Goal: Task Accomplishment & Management: Use online tool/utility

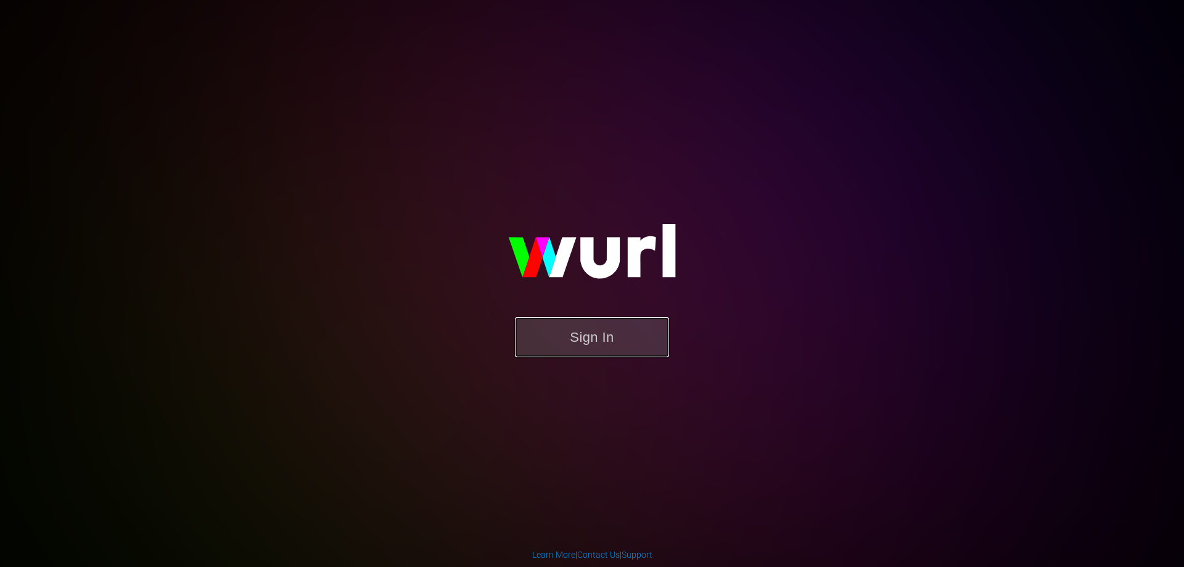
click at [592, 345] on button "Sign In" at bounding box center [592, 337] width 154 height 40
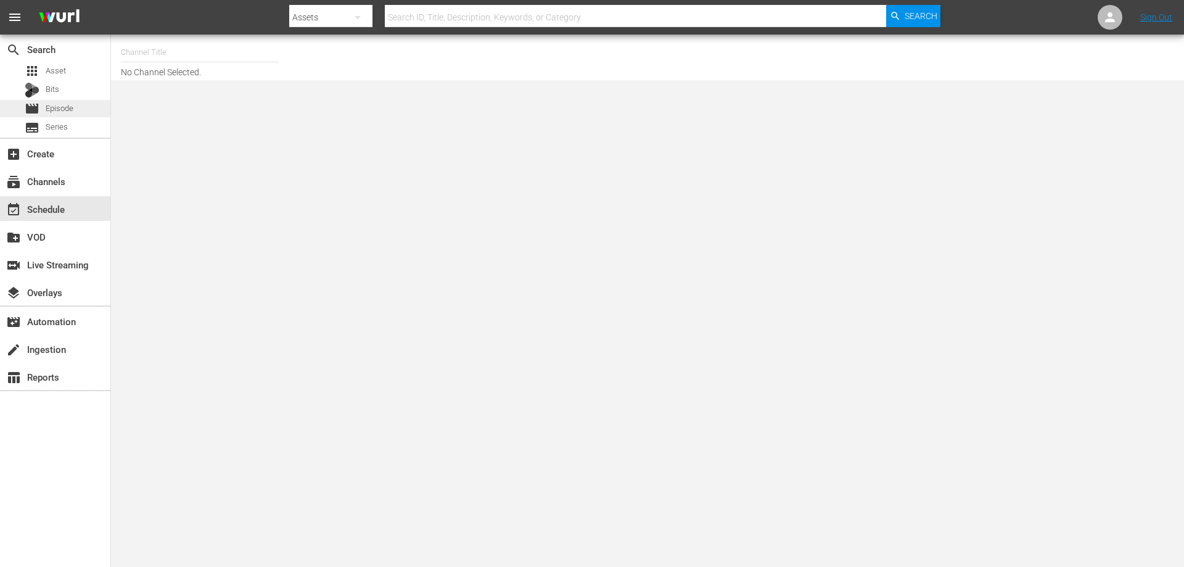
click at [73, 113] on span "Episode" at bounding box center [60, 108] width 28 height 12
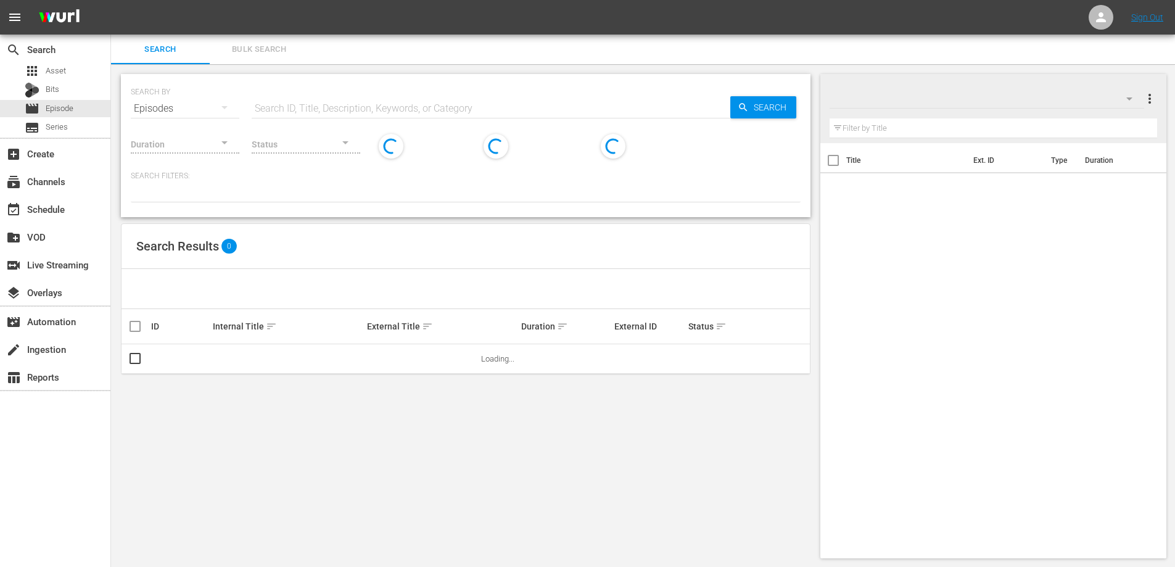
click at [886, 123] on input "text" at bounding box center [994, 128] width 328 height 20
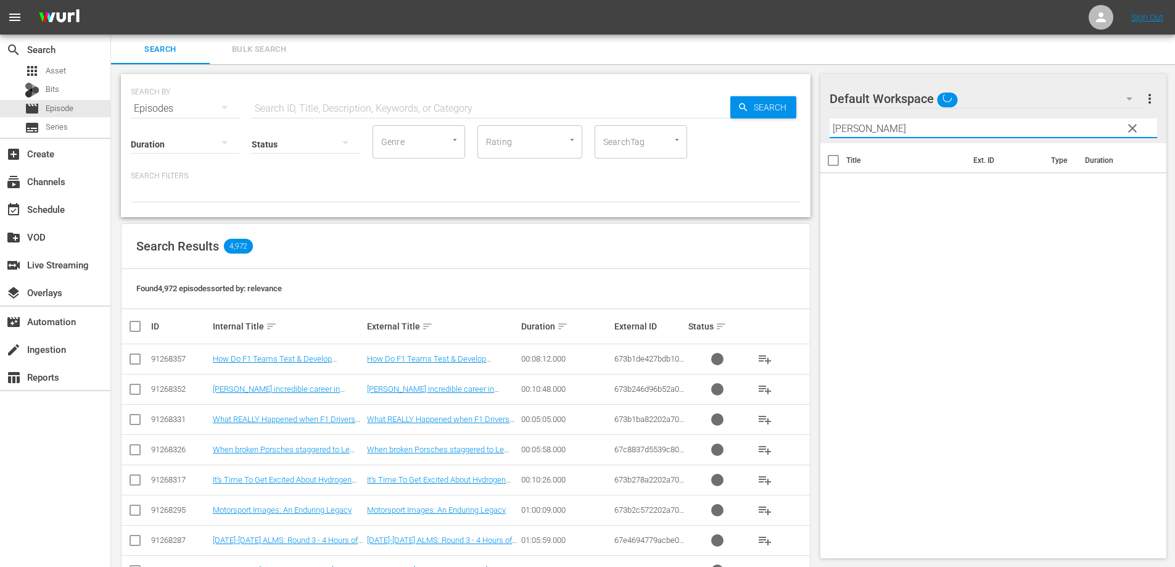
type input "[PERSON_NAME]"
drag, startPoint x: 1134, startPoint y: 125, endPoint x: 1039, endPoint y: 7, distance: 151.7
click at [1134, 125] on span "clear" at bounding box center [1132, 128] width 15 height 15
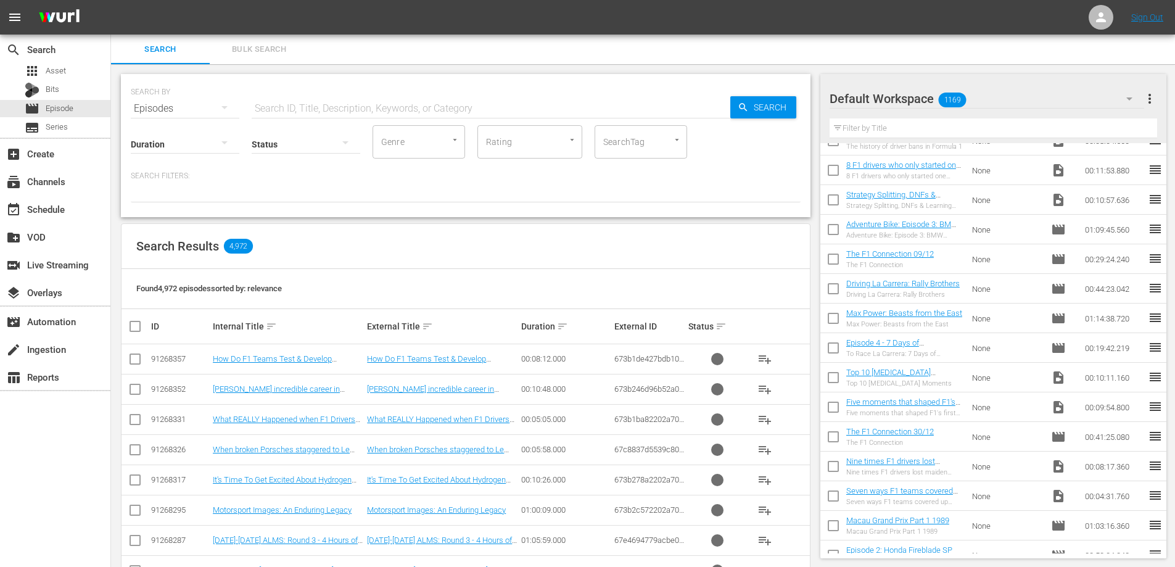
scroll to position [23113, 0]
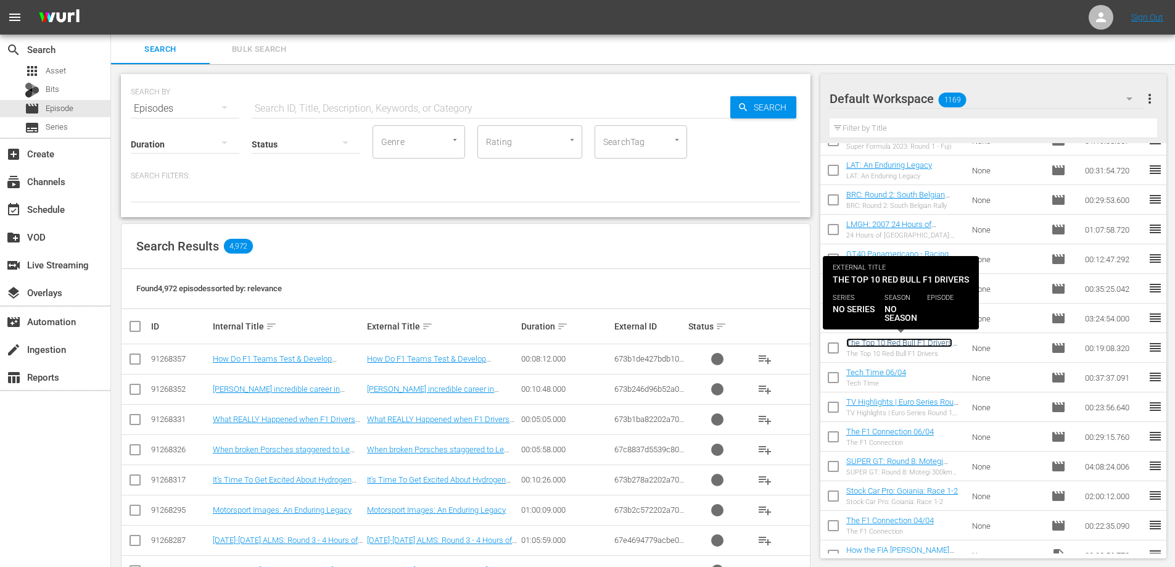
click at [911, 342] on link "The Top 10 Red Bull F1 Drivers Combined (with ads)" at bounding box center [899, 347] width 106 height 19
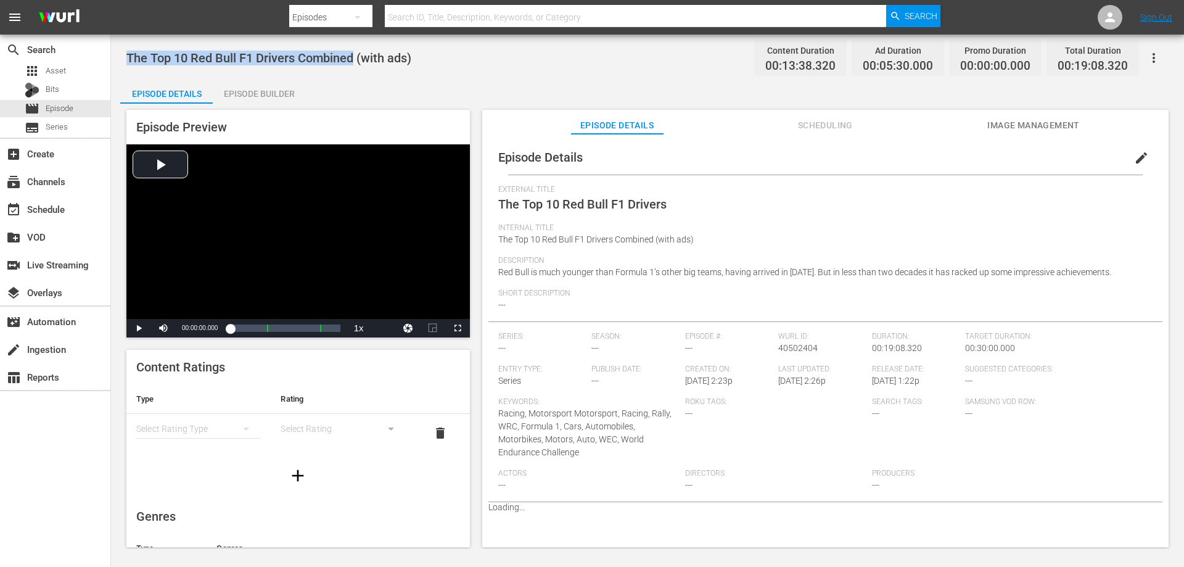
drag, startPoint x: 354, startPoint y: 58, endPoint x: 126, endPoint y: 42, distance: 228.2
click at [126, 42] on div "The Top 10 Red Bull F1 Drivers Combined (with ads) Content Duration 00:13:38.32…" at bounding box center [647, 292] width 1073 height 514
copy span "The Top 10 Red Bull F1 Drivers Combined"
click at [257, 97] on div "Episode Builder" at bounding box center [259, 94] width 93 height 30
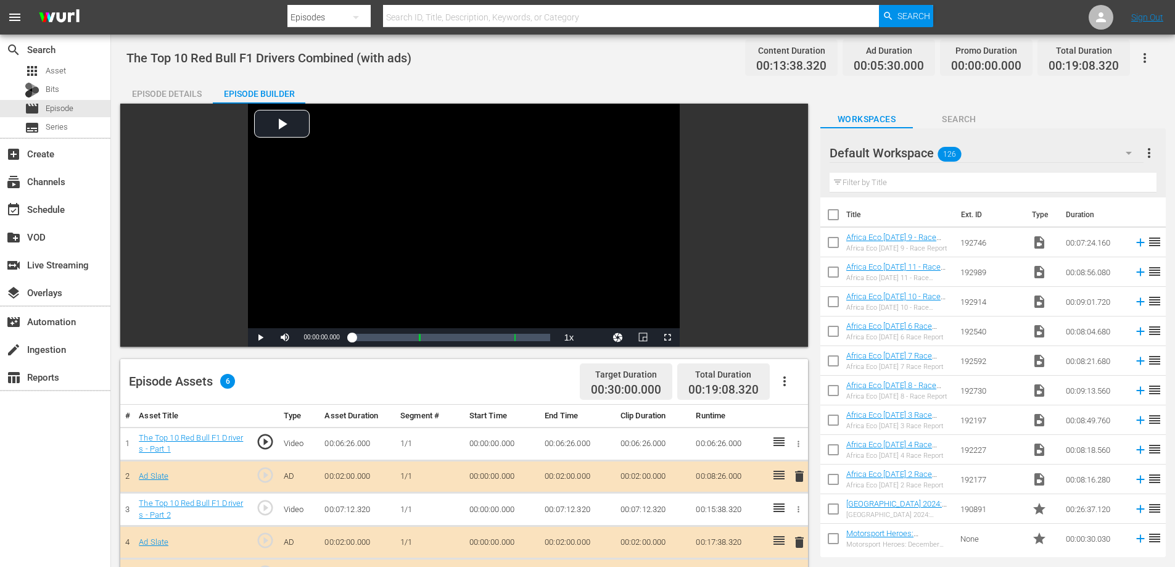
click at [392, 61] on span "The Top 10 Red Bull F1 Drivers Combined (with ads)" at bounding box center [268, 58] width 285 height 15
copy span "The Top 10 Red Bull F1 Drivers Combined (with ads)"
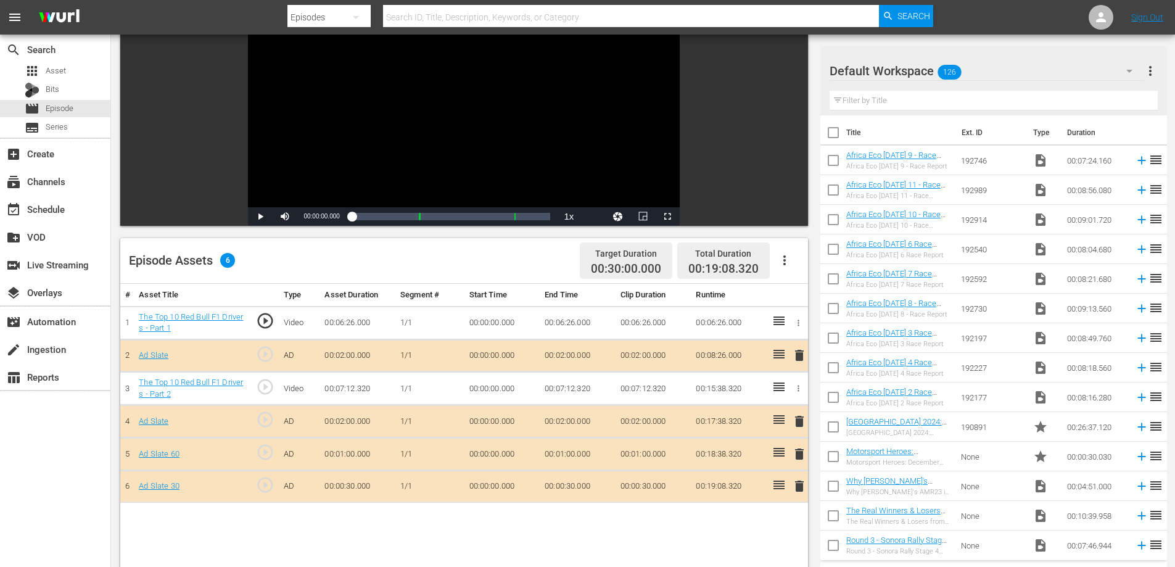
scroll to position [123, 0]
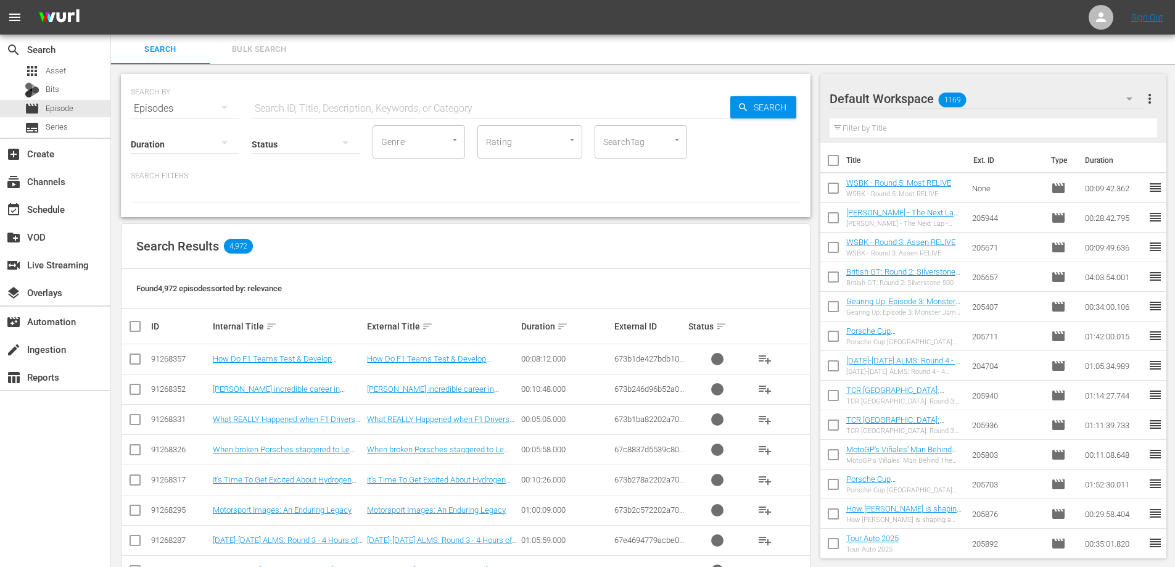
click at [871, 135] on input "text" at bounding box center [994, 128] width 328 height 20
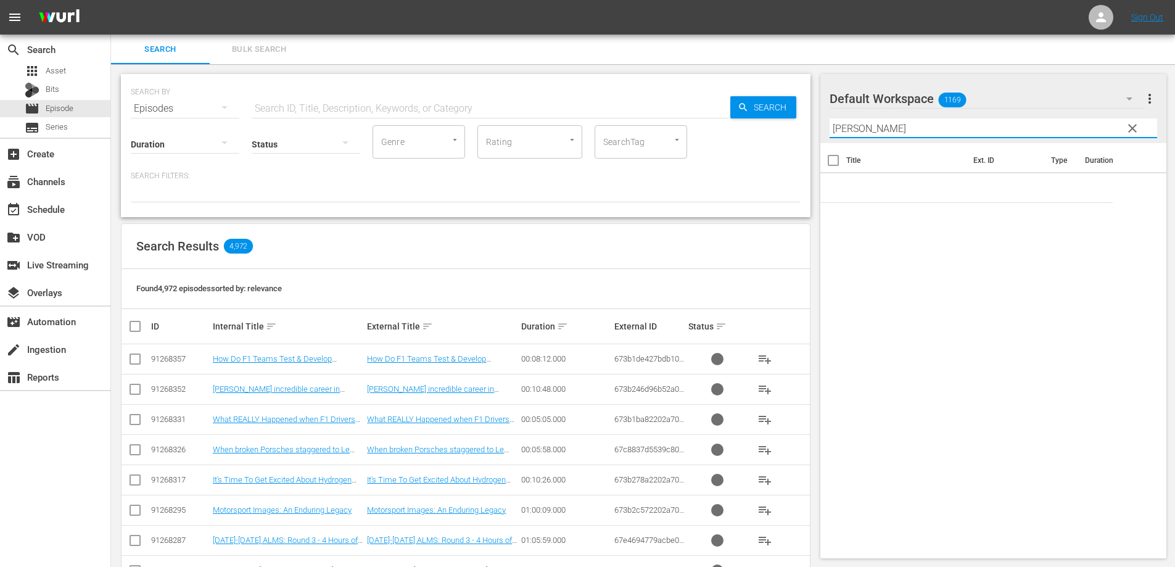
type input "[PERSON_NAME]"
click at [1136, 125] on span "clear" at bounding box center [1132, 128] width 15 height 15
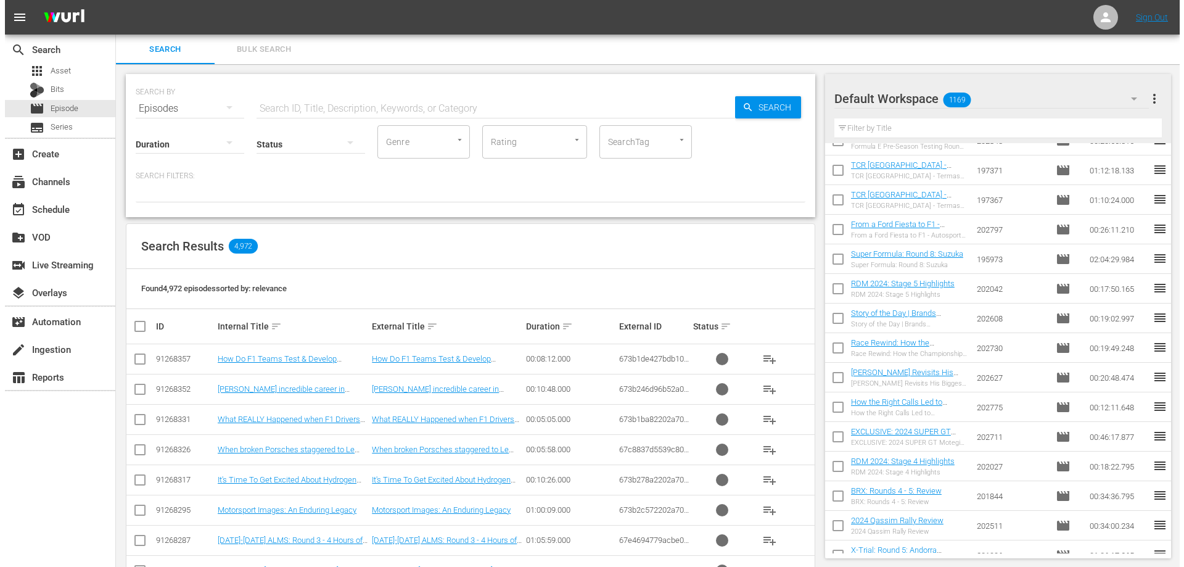
scroll to position [2624, 0]
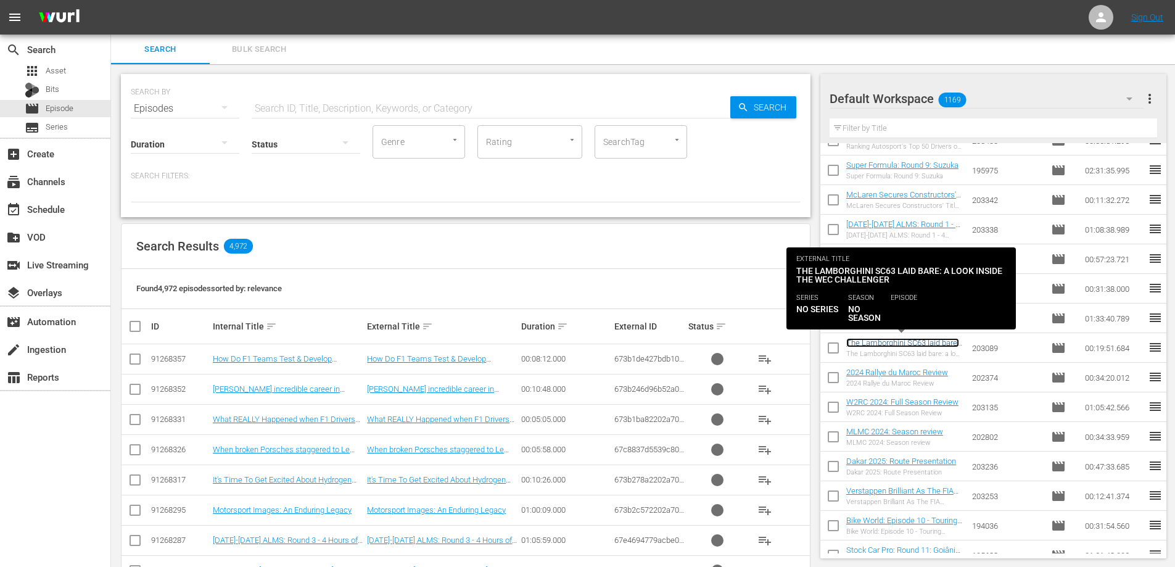
click at [907, 345] on link "The Lamborghini SC63 laid bare: a look inside the WEC challenger" at bounding box center [902, 347] width 113 height 19
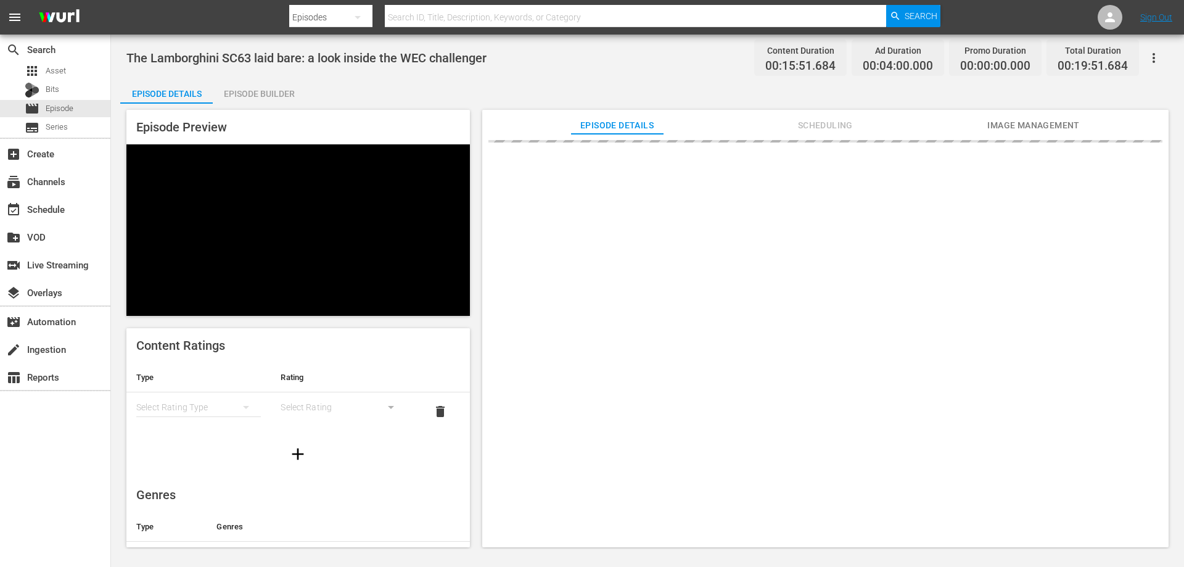
click at [308, 52] on span "The Lamborghini SC63 laid bare: a look inside the WEC challenger" at bounding box center [306, 58] width 360 height 15
copy span "The Lamborghini SC63 laid bare: a look inside the WEC challenger"
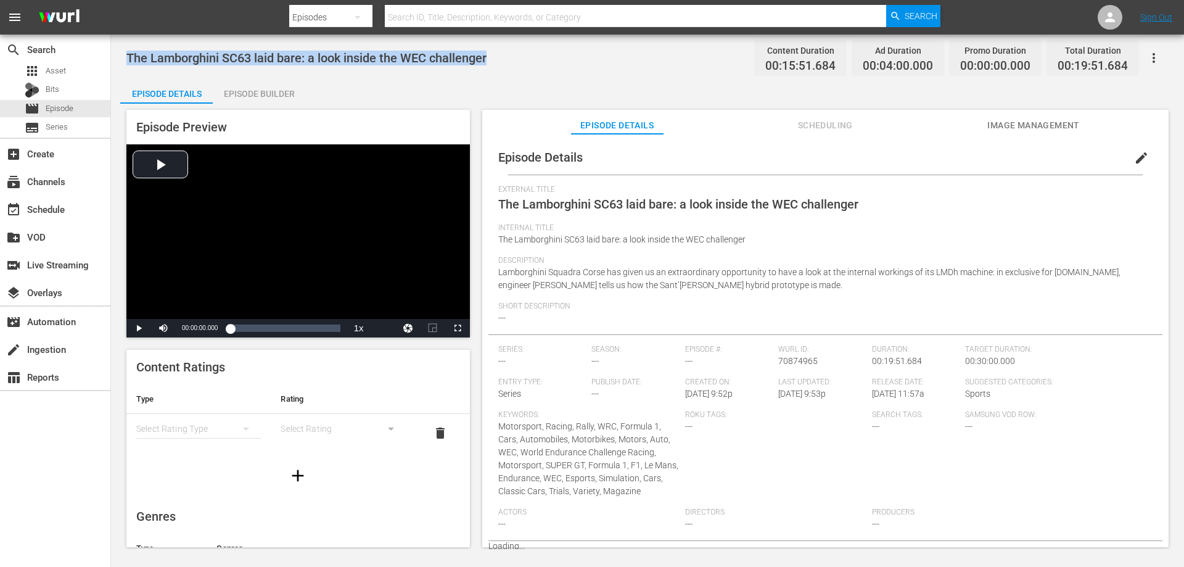
click at [254, 91] on div "Episode Builder" at bounding box center [259, 94] width 93 height 30
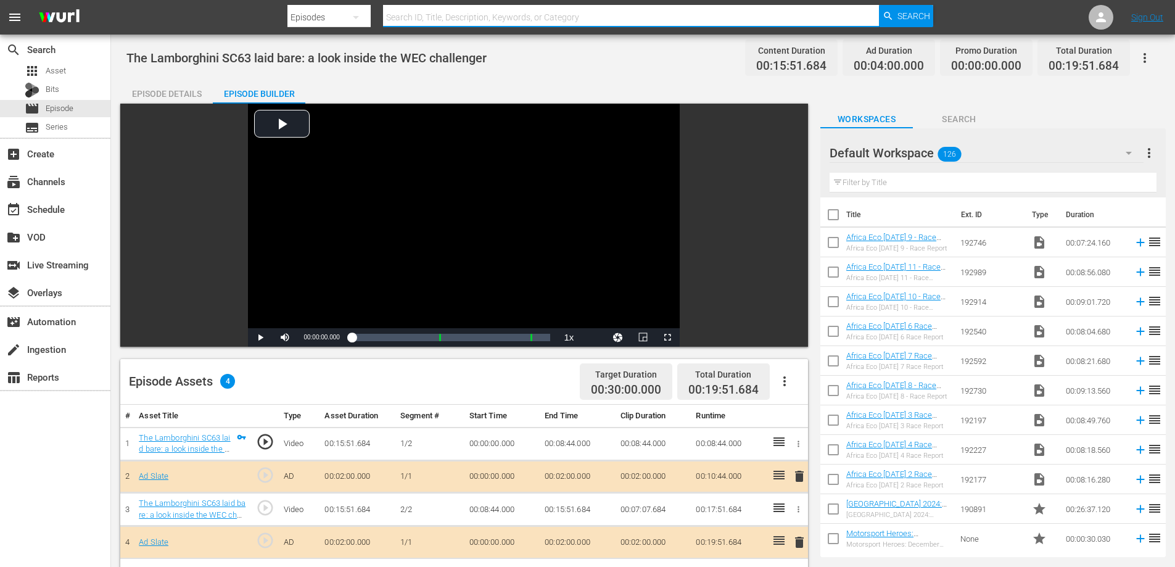
paste input "Round 1: [GEOGRAPHIC_DATA] - Race 1"
type input "Round 1: [GEOGRAPHIC_DATA] - Race 1"
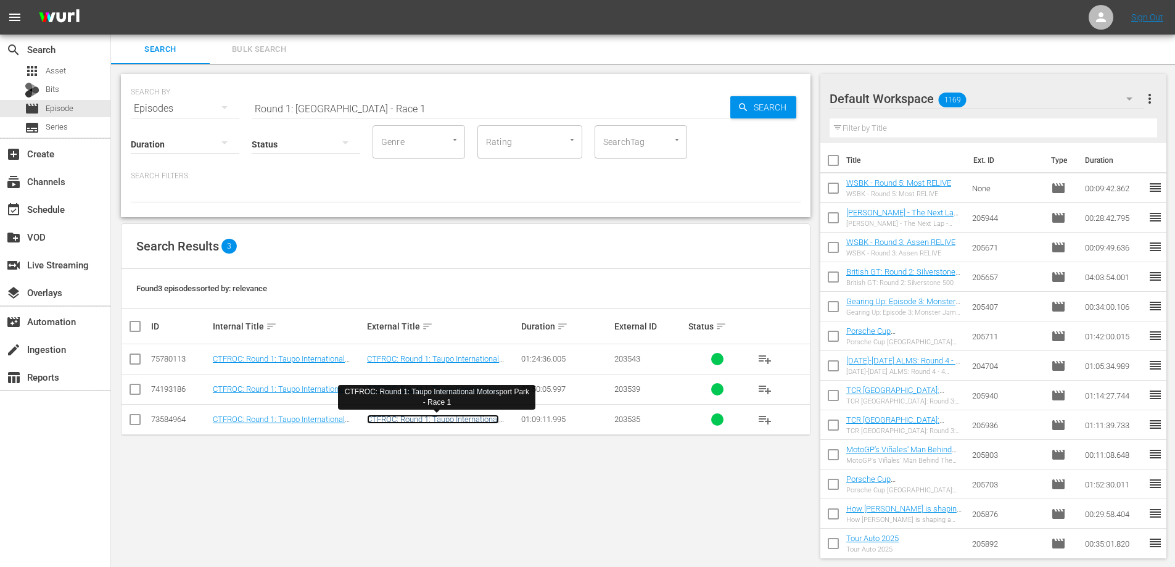
click at [424, 420] on link "CTFROC: Round 1: Taupo International Motorsport Park - Race 1" at bounding box center [433, 424] width 132 height 19
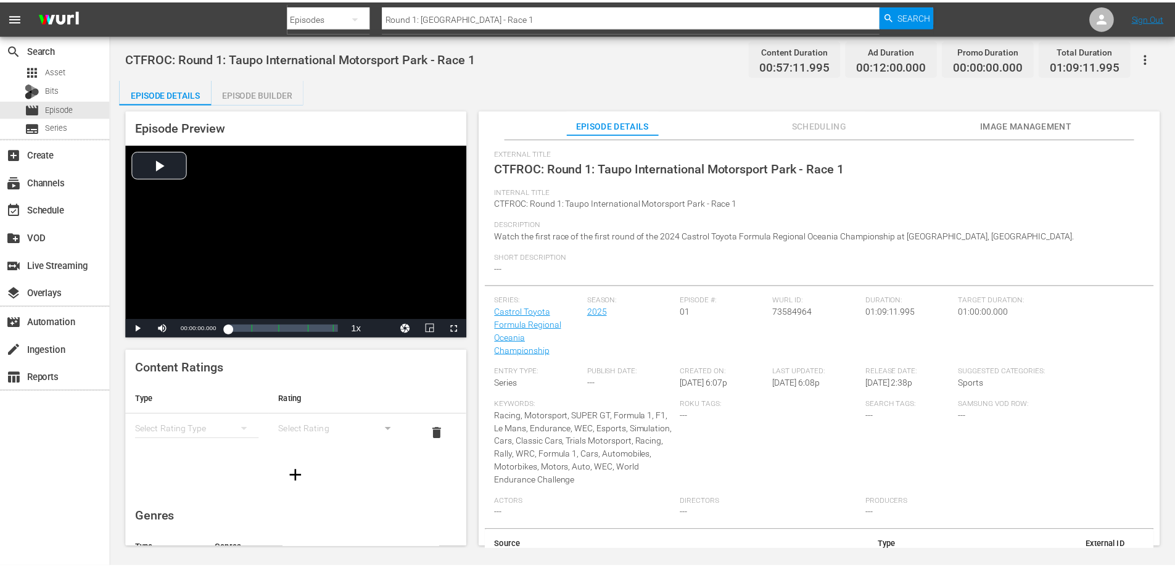
scroll to position [75, 0]
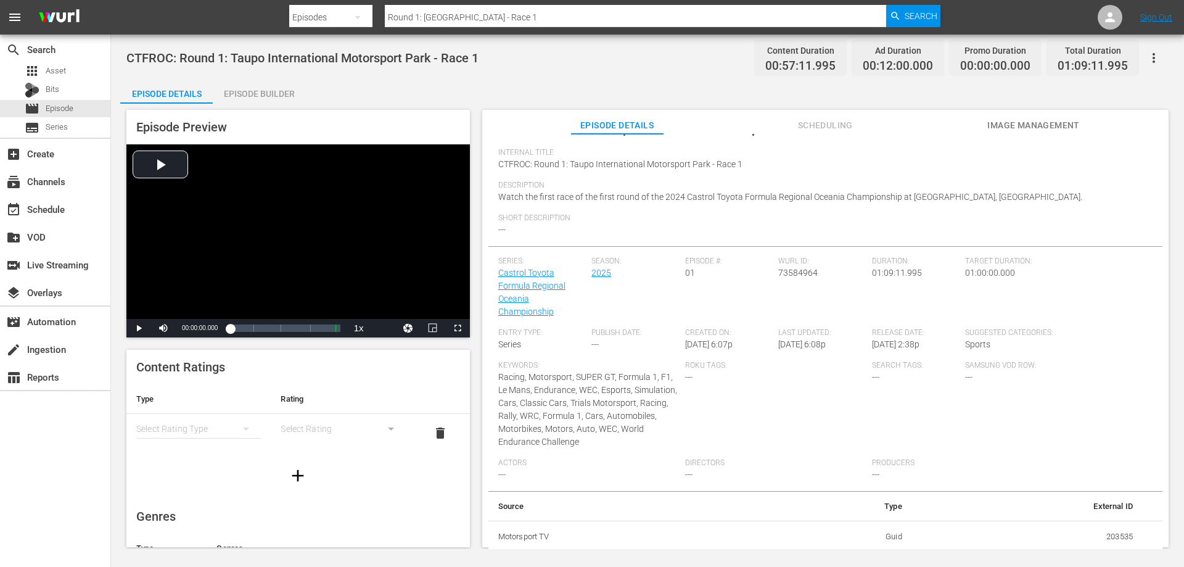
click at [247, 94] on div "Episode Builder" at bounding box center [259, 94] width 93 height 30
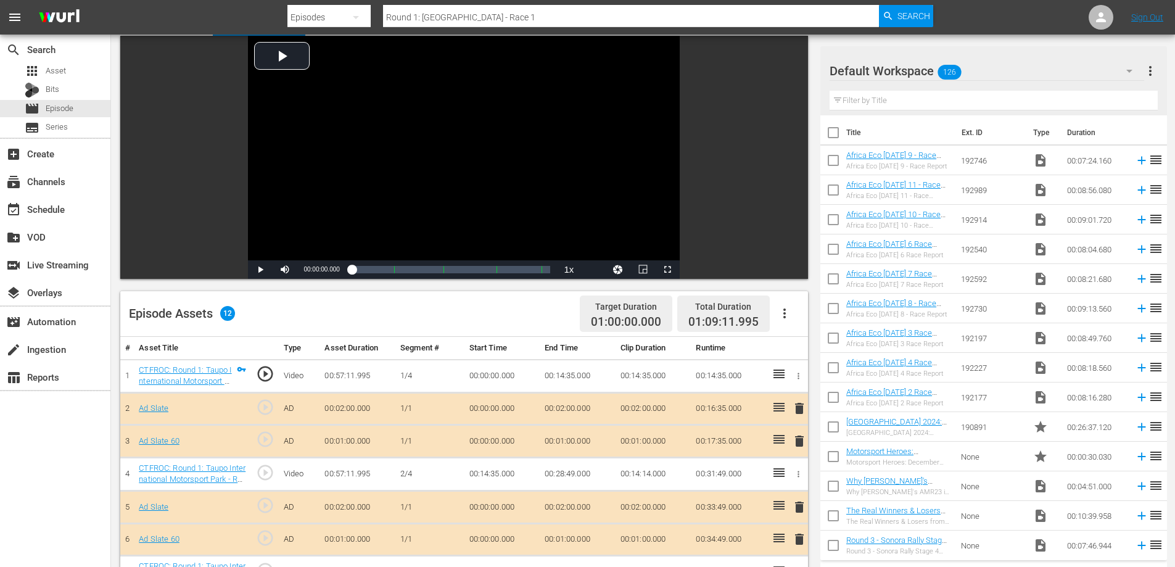
scroll to position [123, 0]
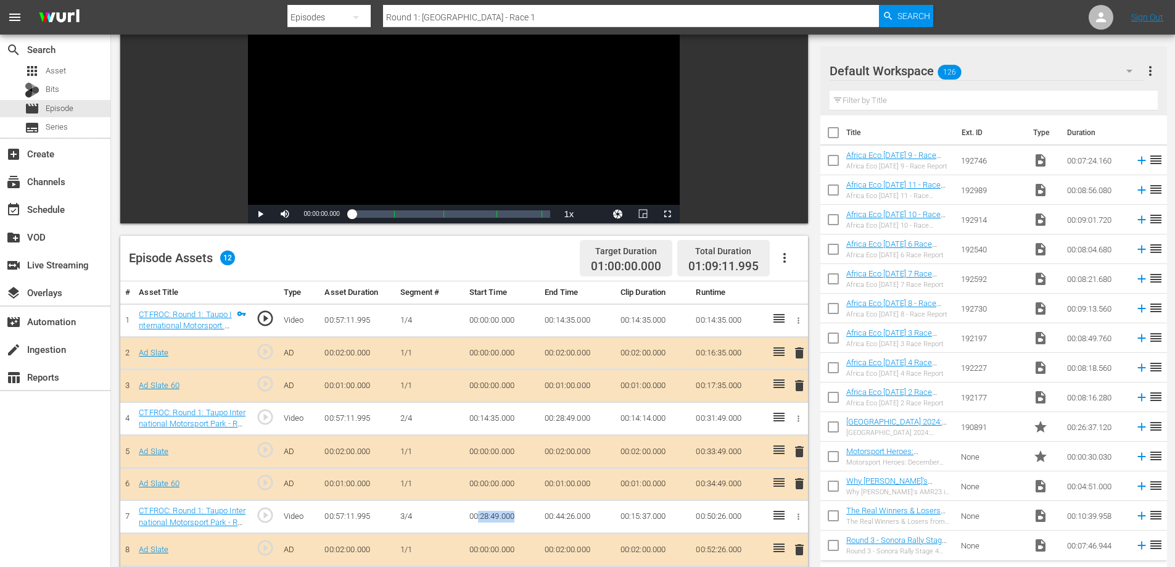
drag, startPoint x: 479, startPoint y: 518, endPoint x: 545, endPoint y: 514, distance: 66.1
click at [542, 515] on tr "7 CTFROC: Round 1: Taupo International Motorsport Park - Race 1 (3/4) play_circ…" at bounding box center [464, 516] width 688 height 33
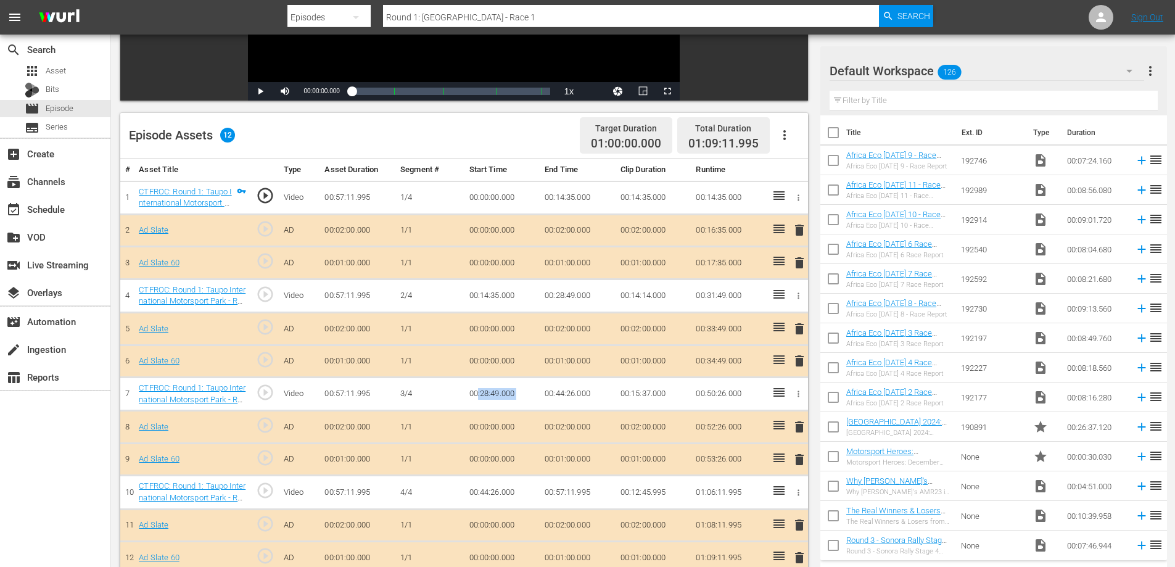
scroll to position [247, 0]
